Goal: Information Seeking & Learning: Learn about a topic

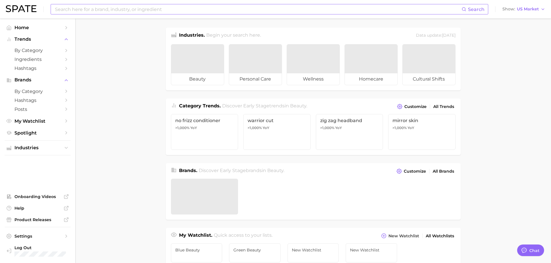
click at [174, 9] on input at bounding box center [257, 9] width 407 height 10
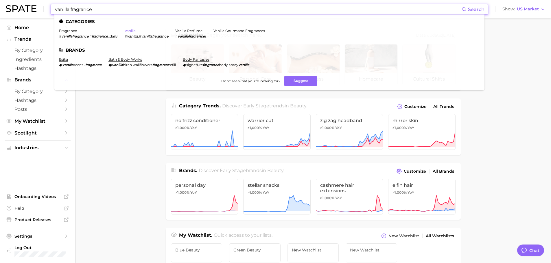
type input "vanilla fragrance"
click at [136, 30] on link "vanilla" at bounding box center [130, 31] width 11 height 4
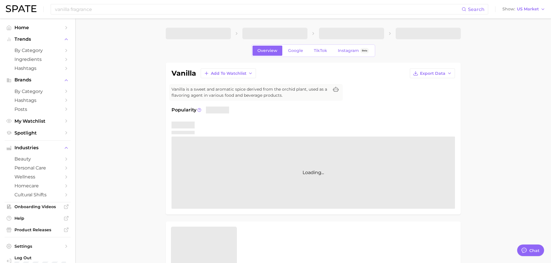
type textarea "x"
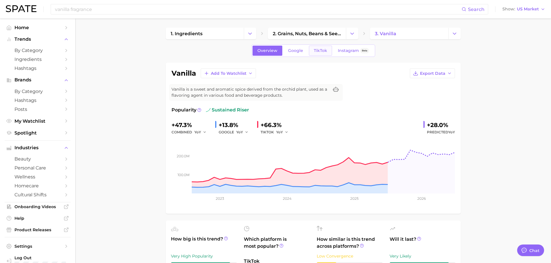
click at [314, 48] on span "TikTok" at bounding box center [320, 50] width 13 height 5
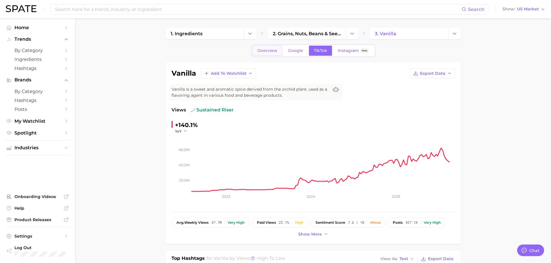
click at [276, 49] on span "Overview" at bounding box center [267, 50] width 20 height 5
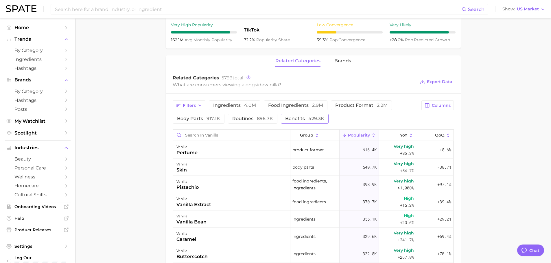
scroll to position [231, 0]
click at [345, 61] on span "brands" at bounding box center [342, 61] width 17 height 5
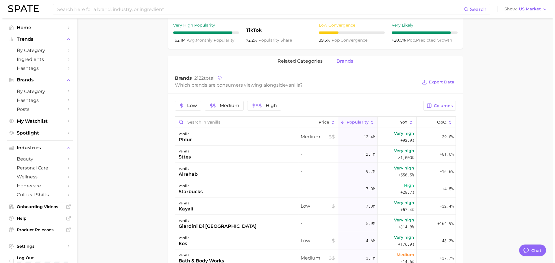
scroll to position [289, 0]
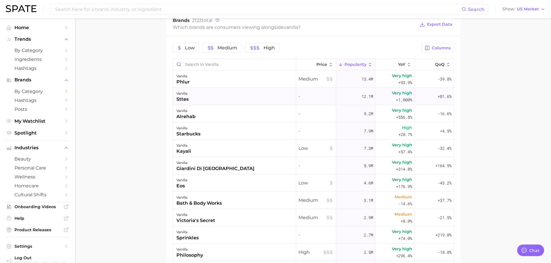
click at [235, 91] on div "vanilla sttes" at bounding box center [234, 96] width 123 height 17
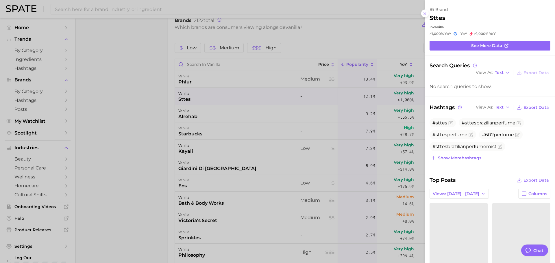
scroll to position [0, 0]
click at [235, 91] on div at bounding box center [277, 131] width 555 height 263
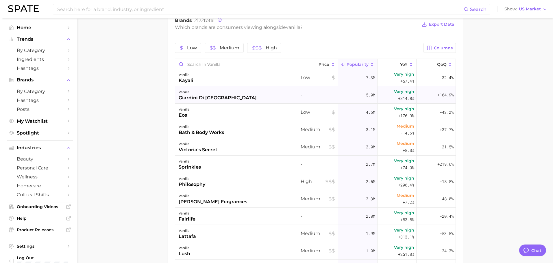
scroll to position [87, 0]
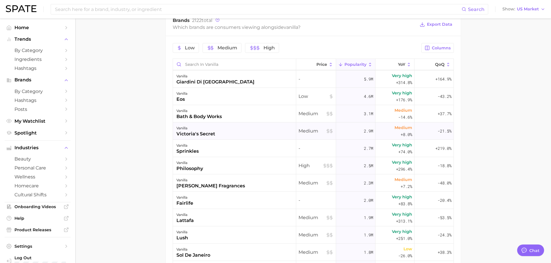
click at [222, 131] on div "vanilla victoria's secret" at bounding box center [234, 131] width 123 height 17
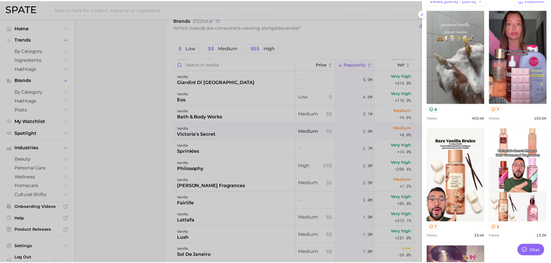
scroll to position [289, 0]
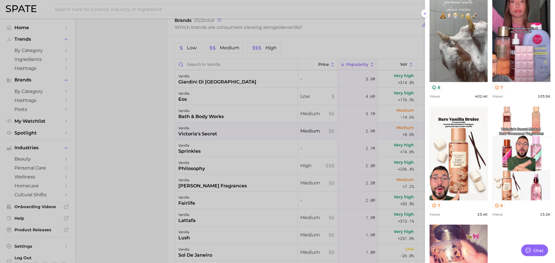
click at [276, 143] on div at bounding box center [277, 131] width 555 height 263
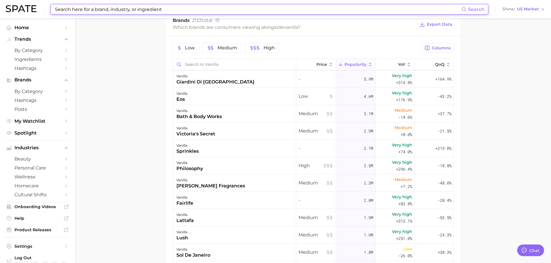
click at [97, 5] on input at bounding box center [257, 9] width 407 height 10
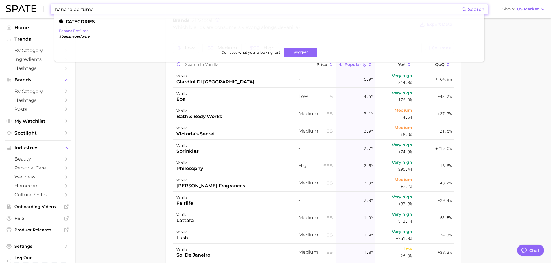
click at [81, 29] on link "banana perfume" at bounding box center [73, 31] width 29 height 4
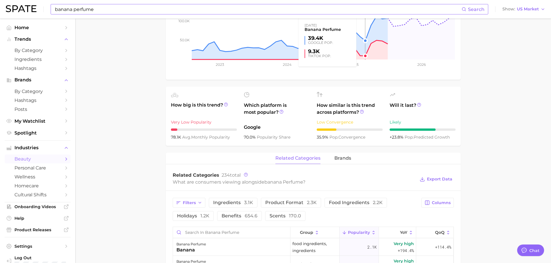
scroll to position [145, 0]
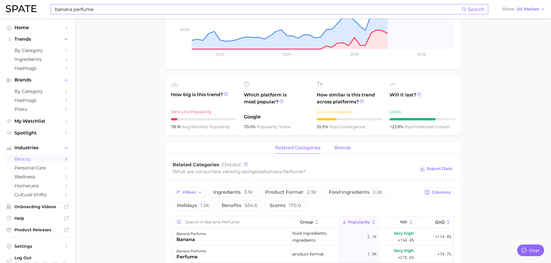
click at [346, 147] on span "brands" at bounding box center [342, 147] width 17 height 5
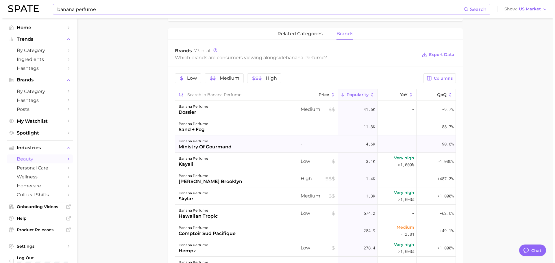
scroll to position [260, 0]
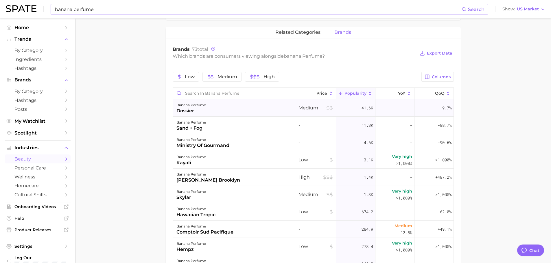
click at [226, 111] on div "banana perfume dossier" at bounding box center [234, 107] width 123 height 17
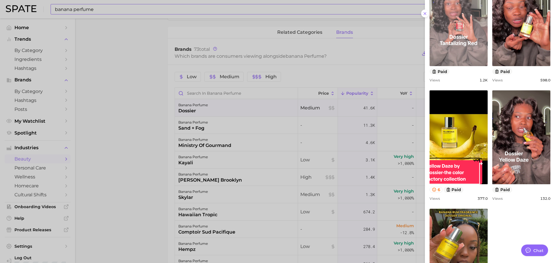
scroll to position [289, 0]
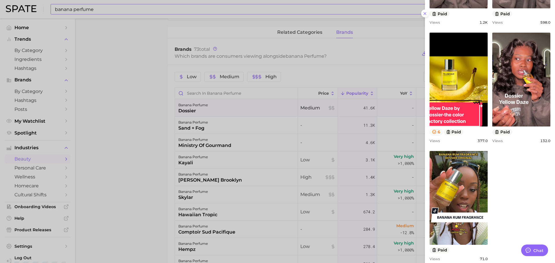
click at [306, 137] on div at bounding box center [277, 131] width 555 height 263
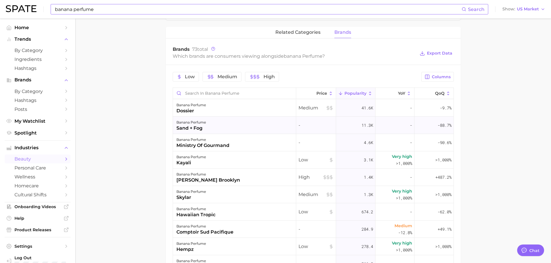
click at [240, 126] on div "banana perfume sand + fog" at bounding box center [234, 125] width 123 height 17
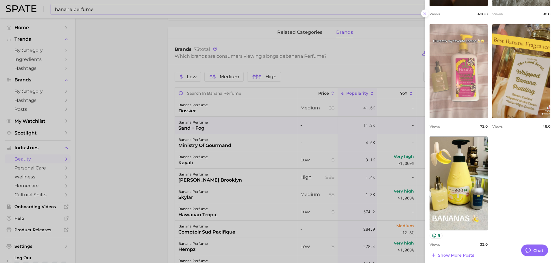
scroll to position [260, 0]
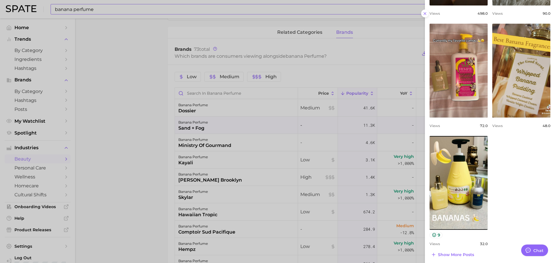
click at [289, 151] on div at bounding box center [277, 131] width 555 height 263
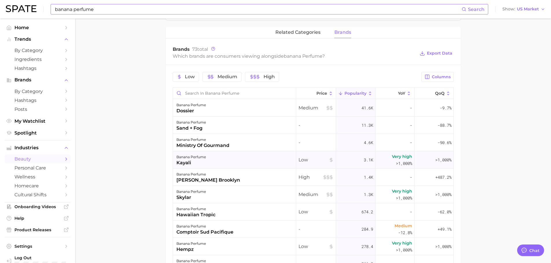
click at [244, 155] on div "banana perfume kayali" at bounding box center [234, 160] width 123 height 17
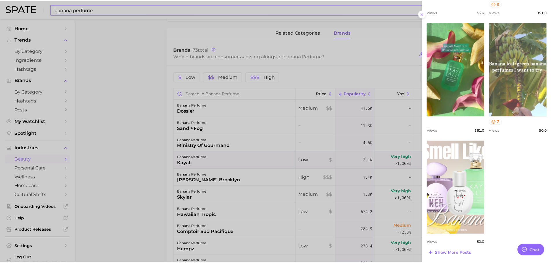
scroll to position [305, 0]
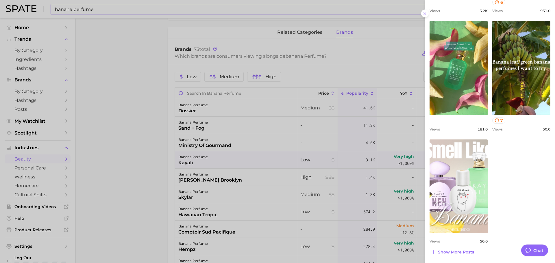
click at [154, 21] on div at bounding box center [277, 131] width 555 height 263
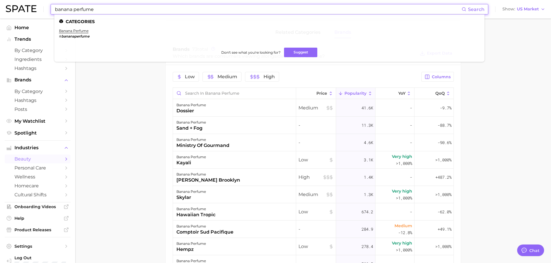
click at [117, 7] on input "banana perfume" at bounding box center [257, 9] width 407 height 10
click at [62, 8] on input "banana perfume" at bounding box center [257, 9] width 407 height 10
click at [77, 31] on link "cinnamon perfume" at bounding box center [76, 31] width 35 height 4
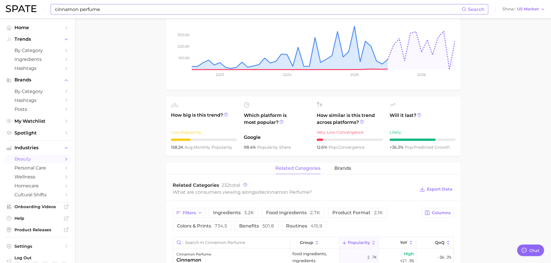
scroll to position [145, 0]
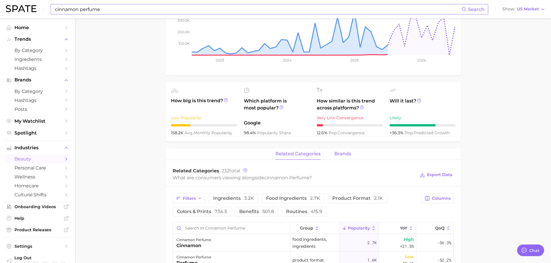
click at [344, 156] on span "brands" at bounding box center [342, 154] width 17 height 5
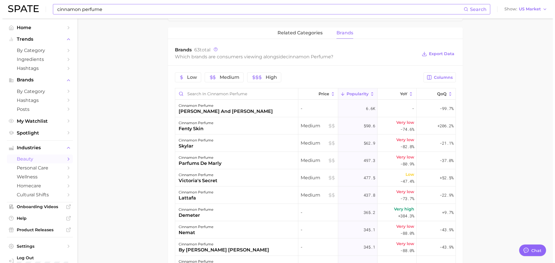
scroll to position [289, 0]
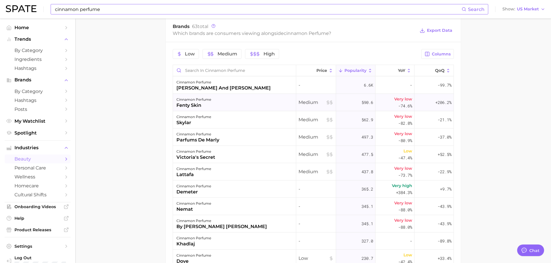
click at [235, 102] on div "cinnamon perfume fenty skin" at bounding box center [234, 102] width 123 height 17
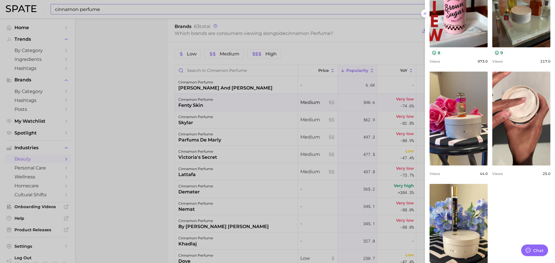
scroll to position [231, 0]
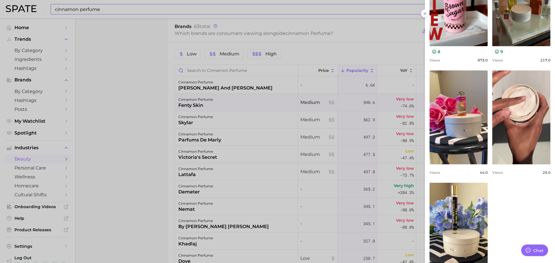
click at [316, 150] on div at bounding box center [277, 131] width 555 height 263
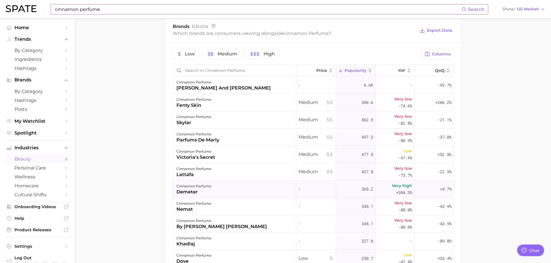
click at [259, 185] on div "cinnamon perfume demeter" at bounding box center [234, 189] width 123 height 17
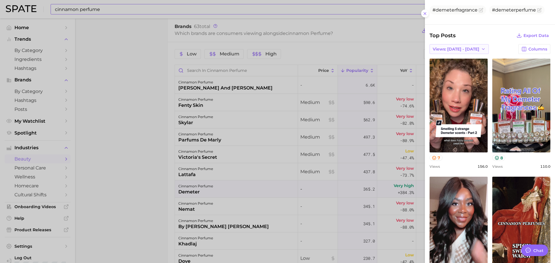
scroll to position [116, 0]
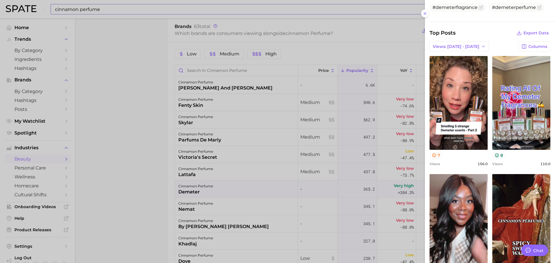
click at [293, 140] on div at bounding box center [277, 131] width 555 height 263
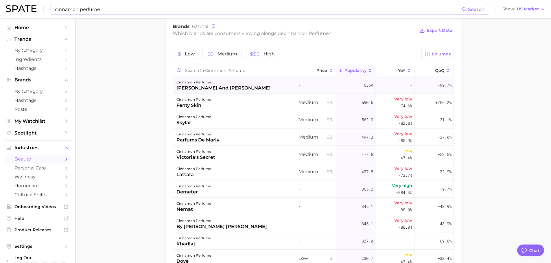
click at [245, 82] on div "cinnamon perfume [PERSON_NAME] and [PERSON_NAME]" at bounding box center [234, 85] width 123 height 17
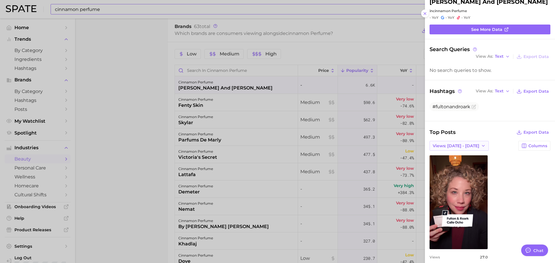
scroll to position [24, 0]
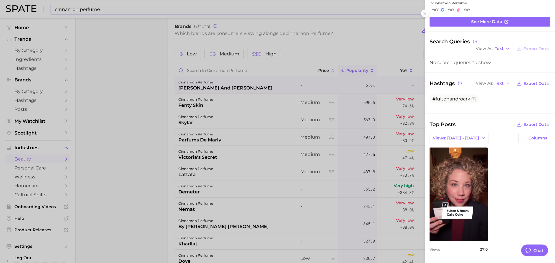
click at [321, 134] on div at bounding box center [277, 131] width 555 height 263
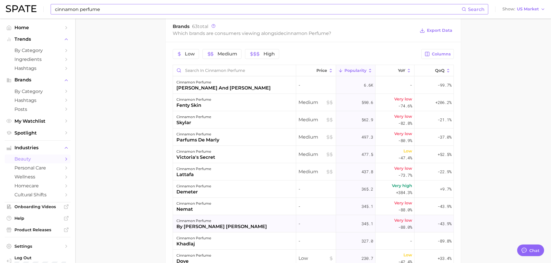
click at [252, 223] on div "cinnamon perfume by [PERSON_NAME] [PERSON_NAME]" at bounding box center [234, 223] width 123 height 17
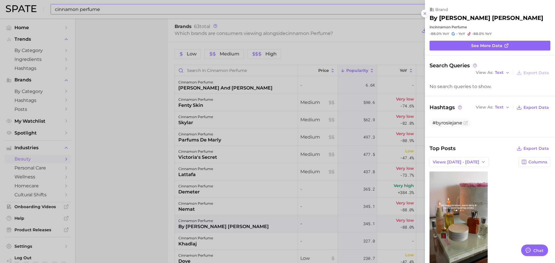
scroll to position [0, 0]
click at [252, 223] on div at bounding box center [277, 131] width 555 height 263
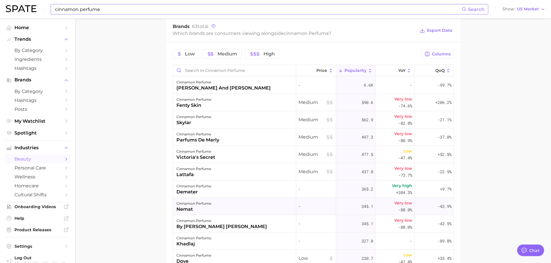
click at [246, 208] on div "cinnamon perfume nemat" at bounding box center [234, 206] width 123 height 17
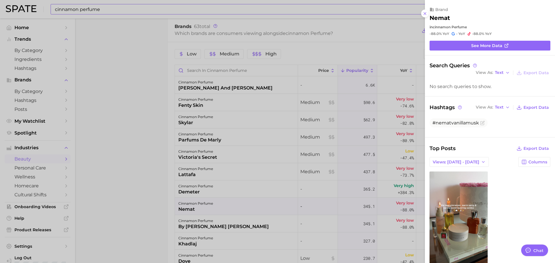
click at [246, 208] on div at bounding box center [277, 131] width 555 height 263
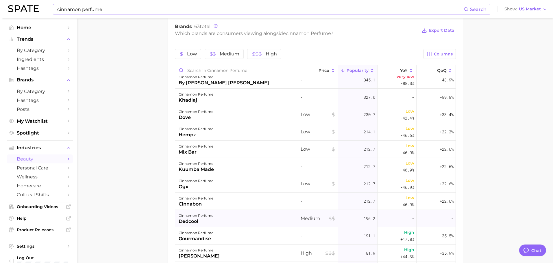
scroll to position [202, 0]
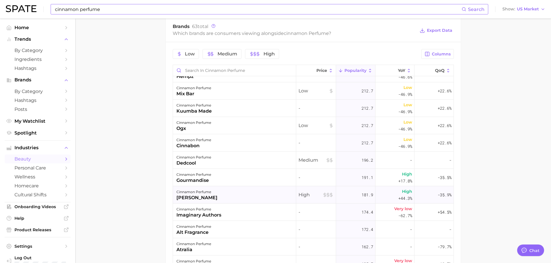
click at [247, 191] on div "cinnamon perfume [PERSON_NAME]" at bounding box center [234, 195] width 123 height 17
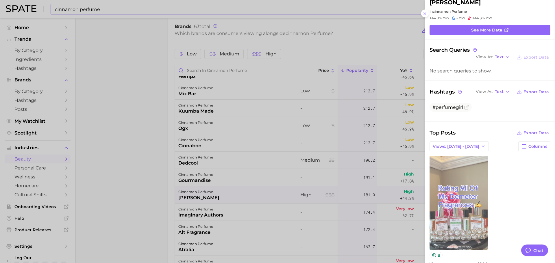
scroll to position [30, 0]
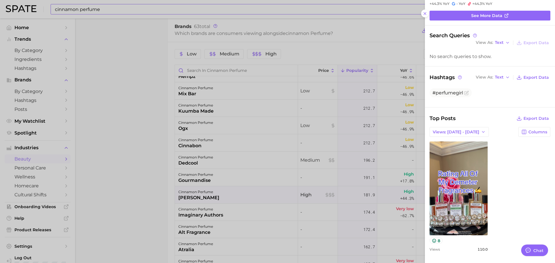
click at [464, 121] on div "Top Posts Export Data" at bounding box center [490, 119] width 121 height 8
click at [461, 126] on div "Top Posts Export Data Views: [DATE] - [DATE] Columns view post on TikTok 8 View…" at bounding box center [490, 186] width 121 height 142
click at [463, 133] on span "Views: [DATE] - [DATE]" at bounding box center [456, 132] width 47 height 5
click at [461, 150] on button "Total Views" at bounding box center [457, 153] width 64 height 10
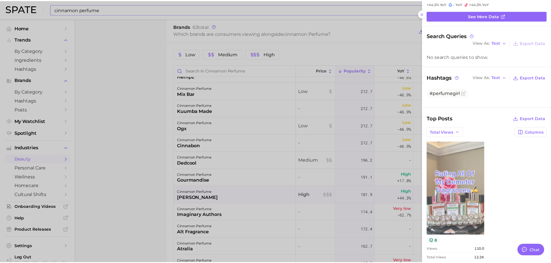
scroll to position [0, 0]
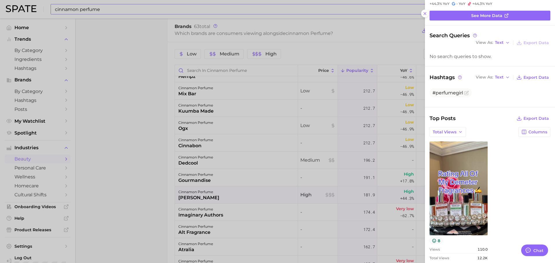
click at [298, 98] on div at bounding box center [277, 131] width 555 height 263
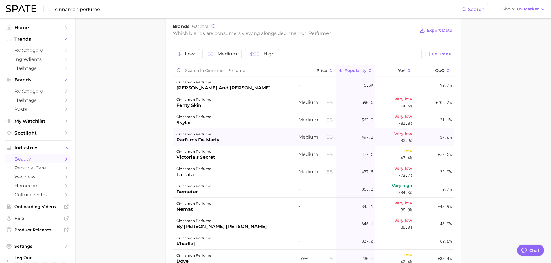
click at [250, 137] on div "cinnamon perfume parfums de marly" at bounding box center [234, 137] width 123 height 17
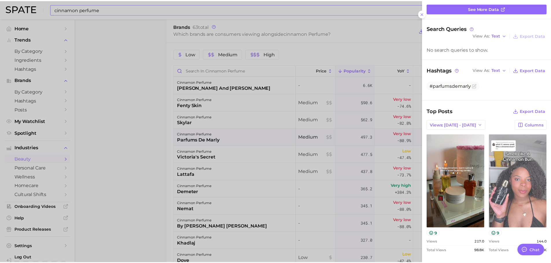
scroll to position [39, 0]
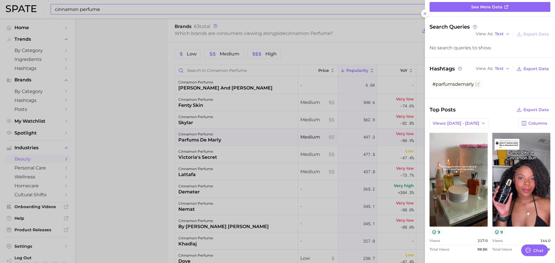
click at [211, 160] on div at bounding box center [277, 131] width 555 height 263
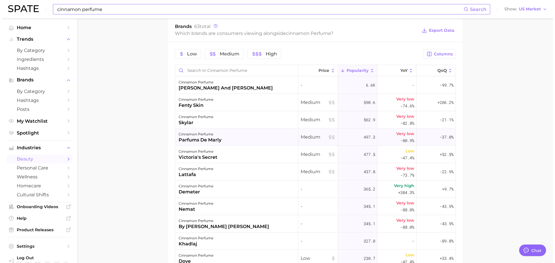
scroll to position [260, 0]
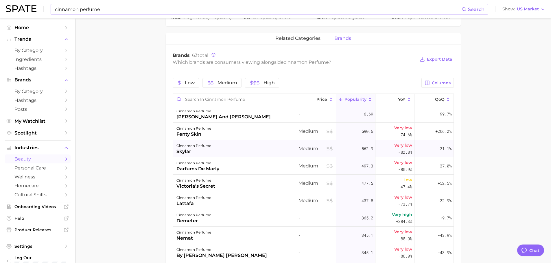
click at [220, 151] on div "cinnamon perfume skylar" at bounding box center [234, 148] width 123 height 17
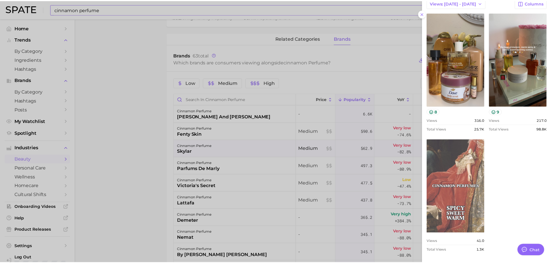
scroll to position [172, 0]
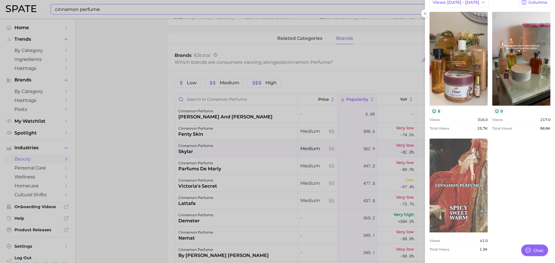
click at [473, 181] on link "view post on TikTok" at bounding box center [459, 186] width 58 height 94
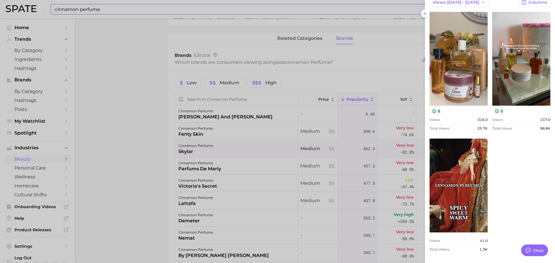
click at [237, 111] on div at bounding box center [277, 131] width 555 height 263
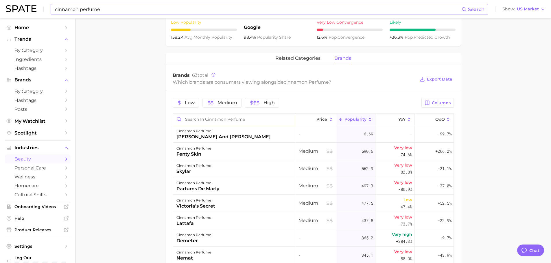
scroll to position [231, 0]
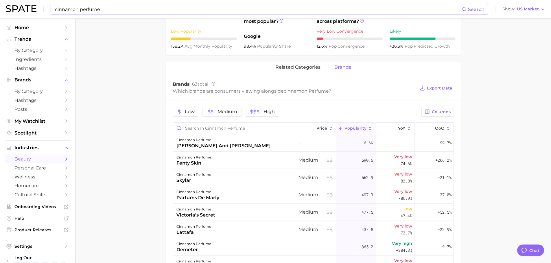
click at [127, 10] on input "cinnamon perfume" at bounding box center [257, 9] width 407 height 10
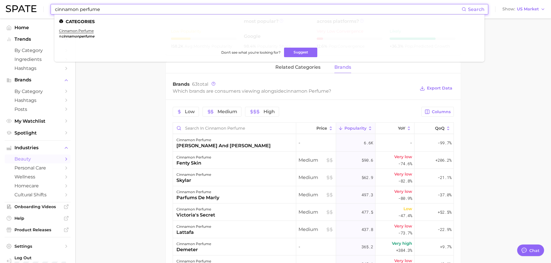
click at [65, 11] on input "cinnamon perfume" at bounding box center [257, 9] width 407 height 10
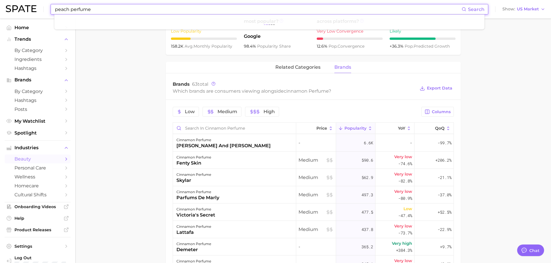
type input "peach perfume"
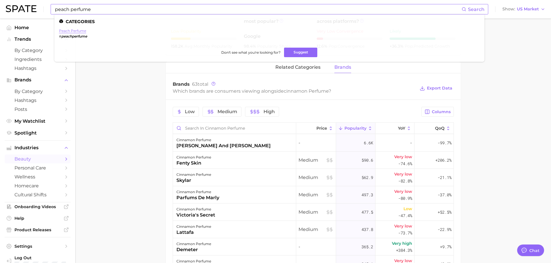
click at [68, 32] on link "peach perfume" at bounding box center [72, 31] width 27 height 4
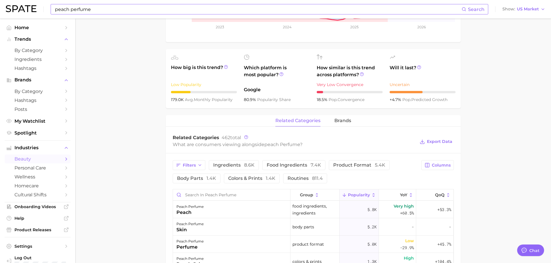
scroll to position [174, 0]
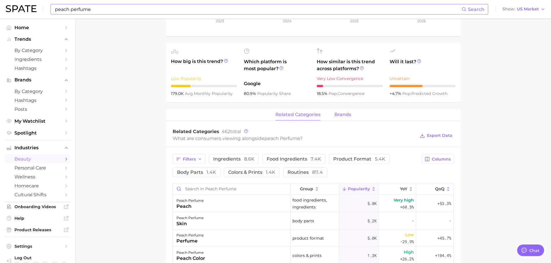
click at [343, 110] on button "brands" at bounding box center [342, 114] width 17 height 11
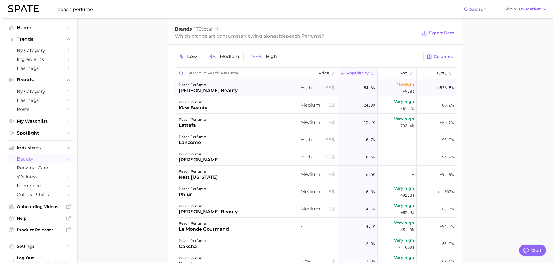
scroll to position [289, 0]
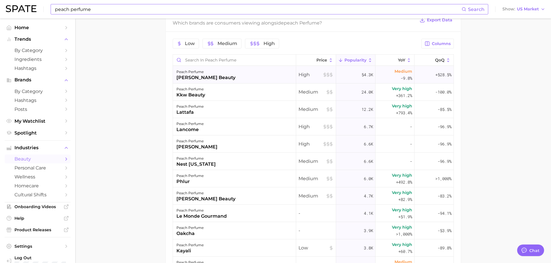
click at [233, 77] on div "peach perfume [PERSON_NAME] beauty" at bounding box center [234, 74] width 123 height 17
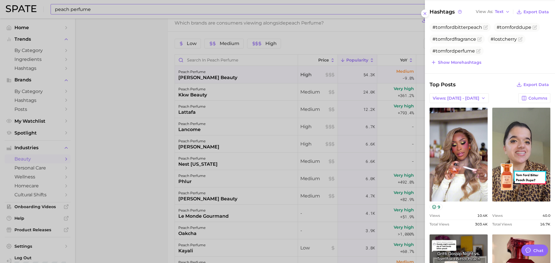
scroll to position [131, 0]
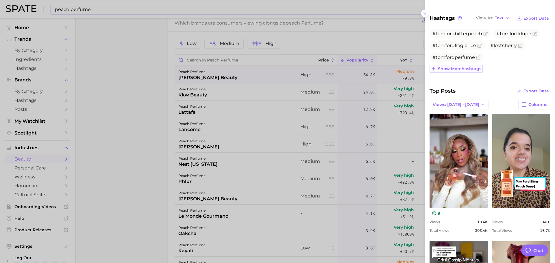
click at [478, 66] on button "Show more hashtags" at bounding box center [456, 69] width 53 height 8
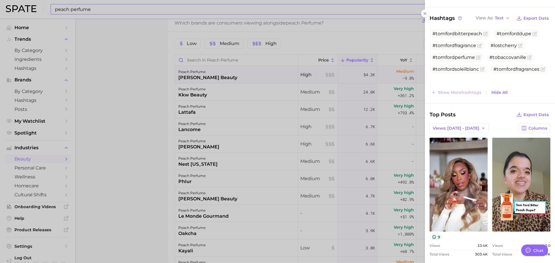
click at [389, 101] on div at bounding box center [277, 131] width 555 height 263
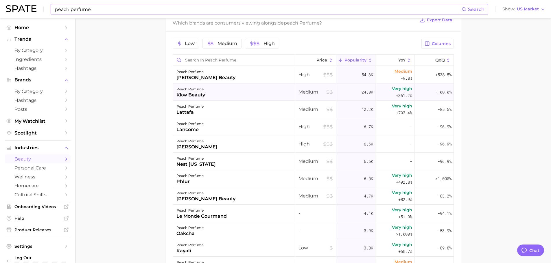
click at [230, 87] on div "peach perfume kkw beauty" at bounding box center [234, 92] width 123 height 17
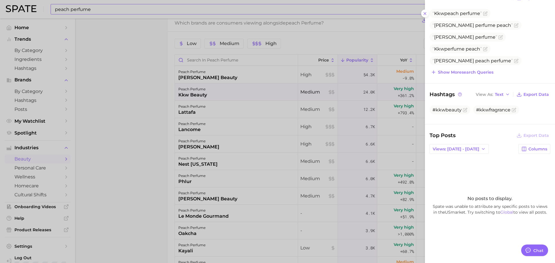
scroll to position [76, 0]
click at [344, 140] on div at bounding box center [277, 131] width 555 height 263
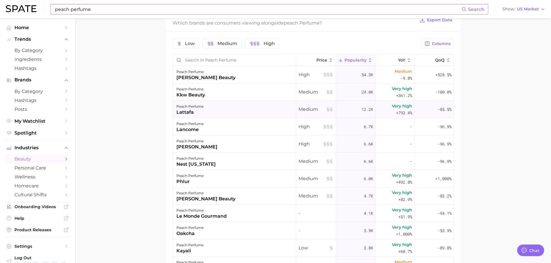
click at [266, 109] on div "peach perfume lattafa" at bounding box center [234, 109] width 123 height 17
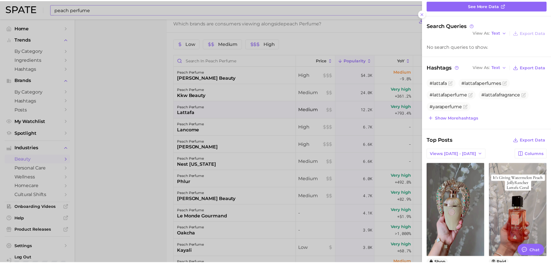
scroll to position [116, 0]
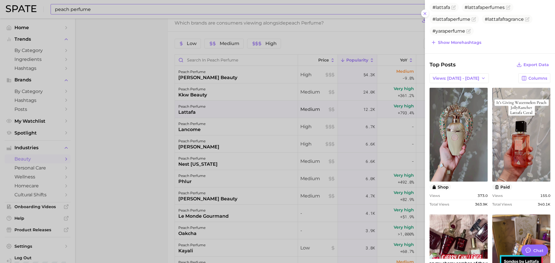
click at [245, 146] on div at bounding box center [277, 131] width 555 height 263
